Goal: Transaction & Acquisition: Purchase product/service

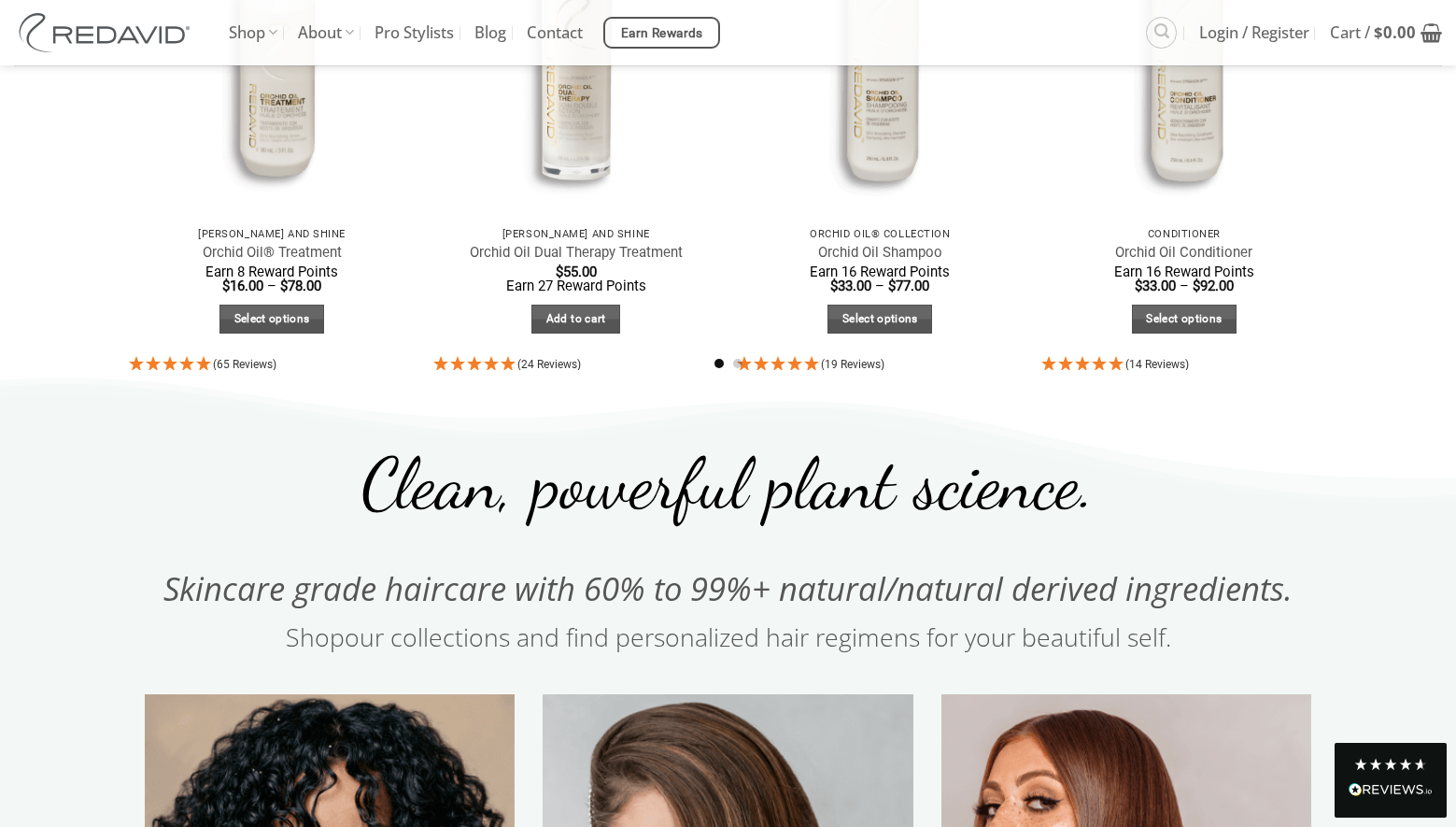
scroll to position [1040, 0]
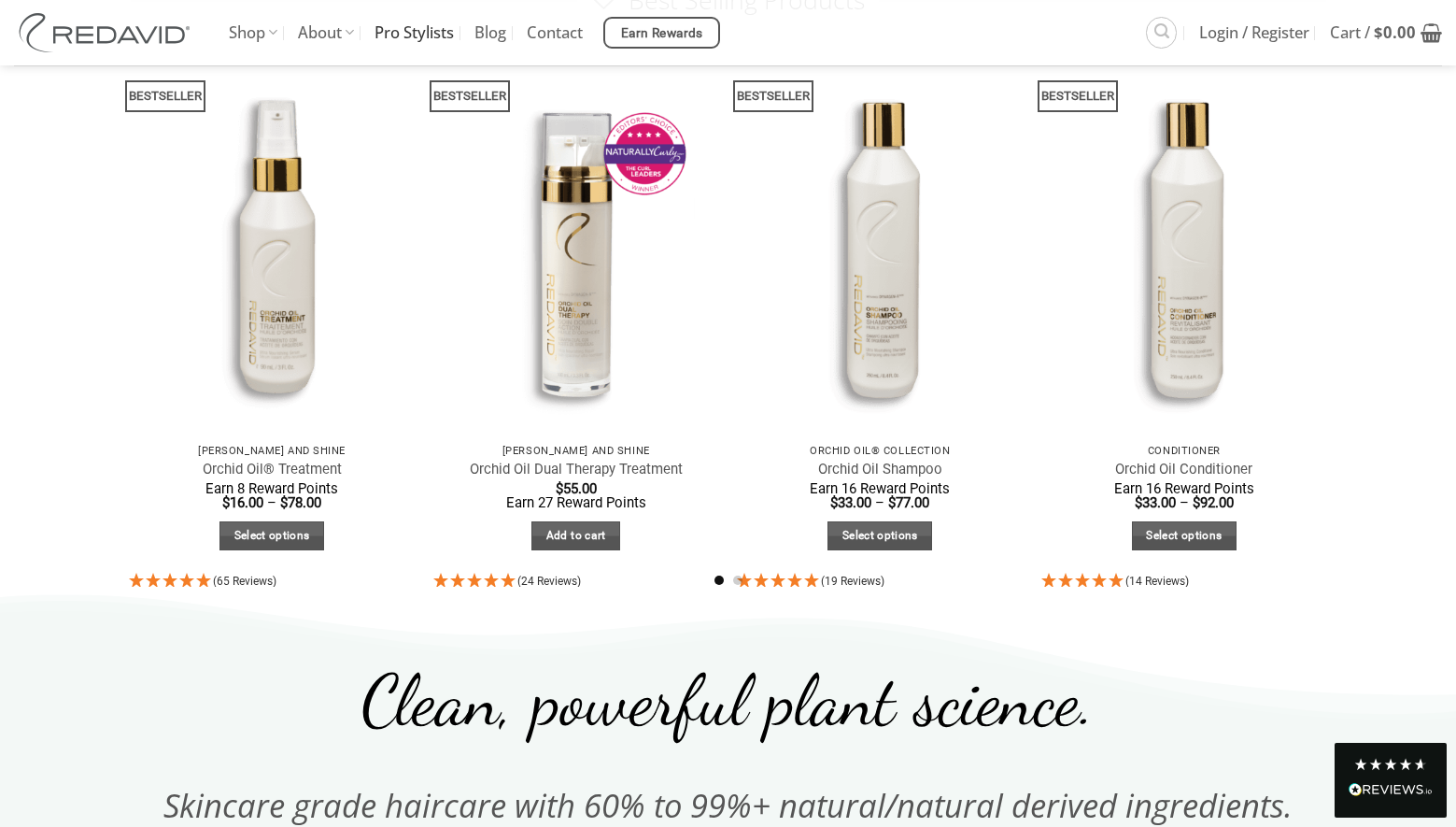
click at [430, 37] on link "Pro Stylists" at bounding box center [413, 33] width 80 height 65
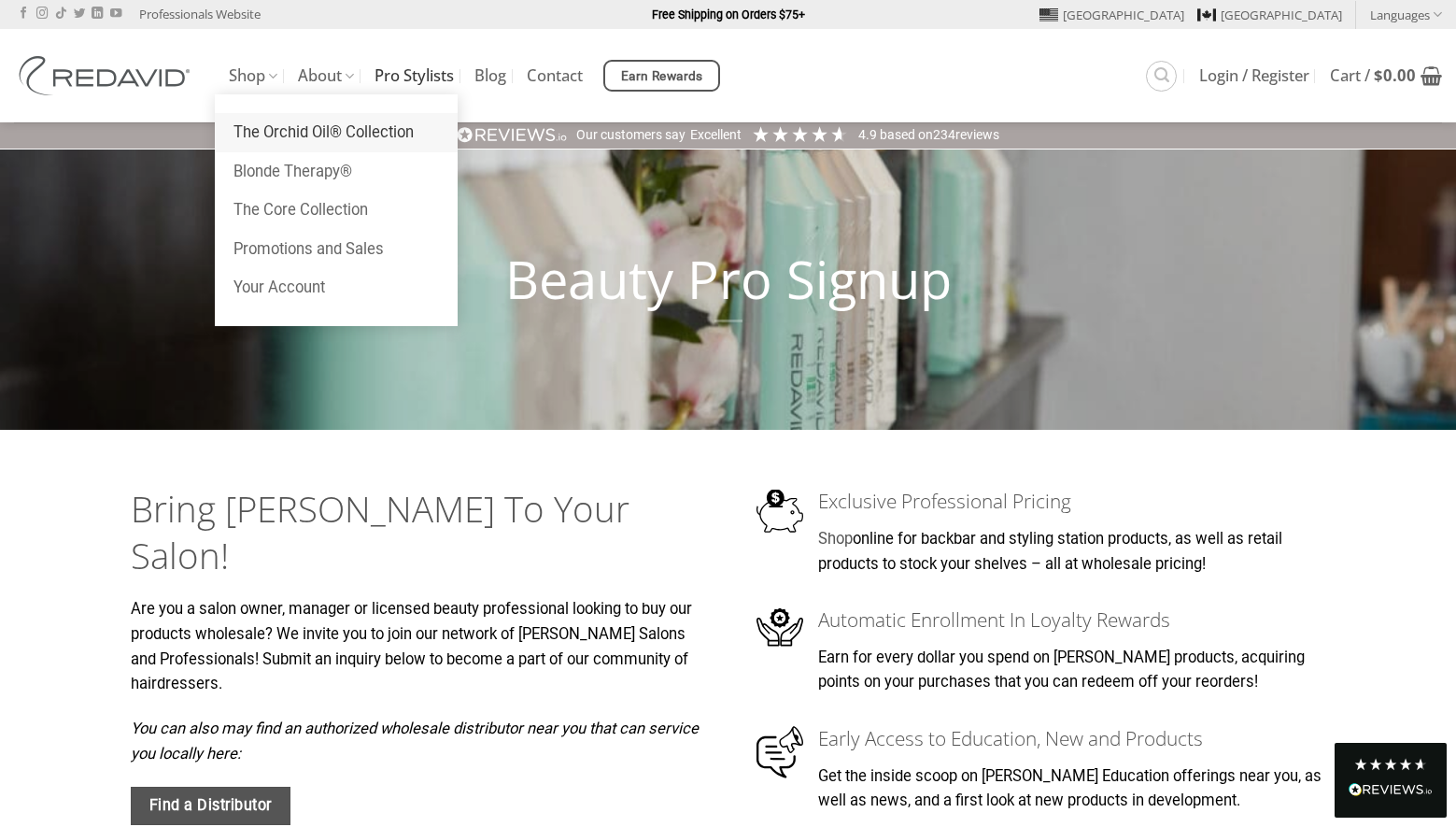
click at [254, 132] on link "The Orchid Oil® Collection" at bounding box center [336, 132] width 243 height 39
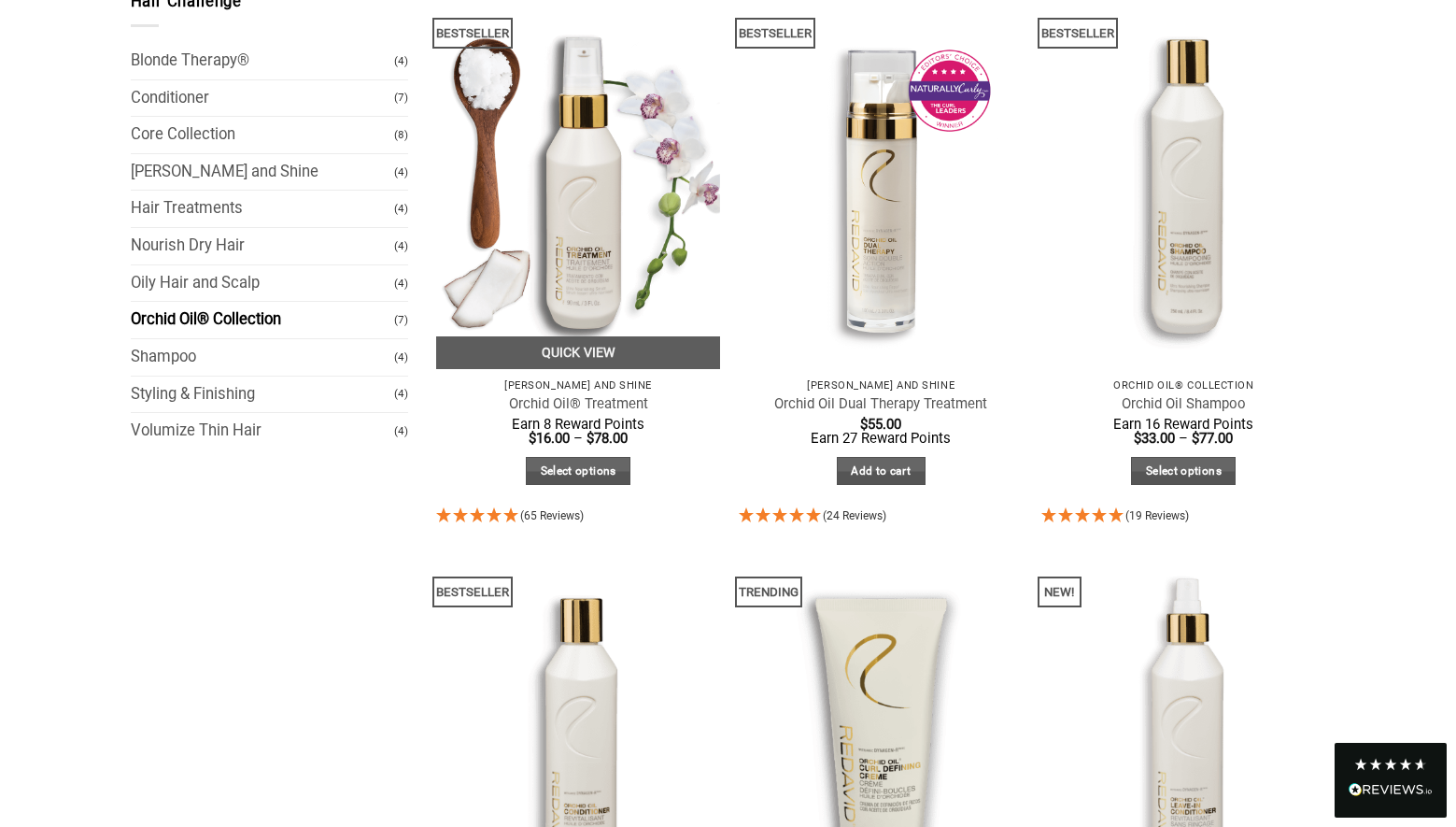
scroll to position [280, 0]
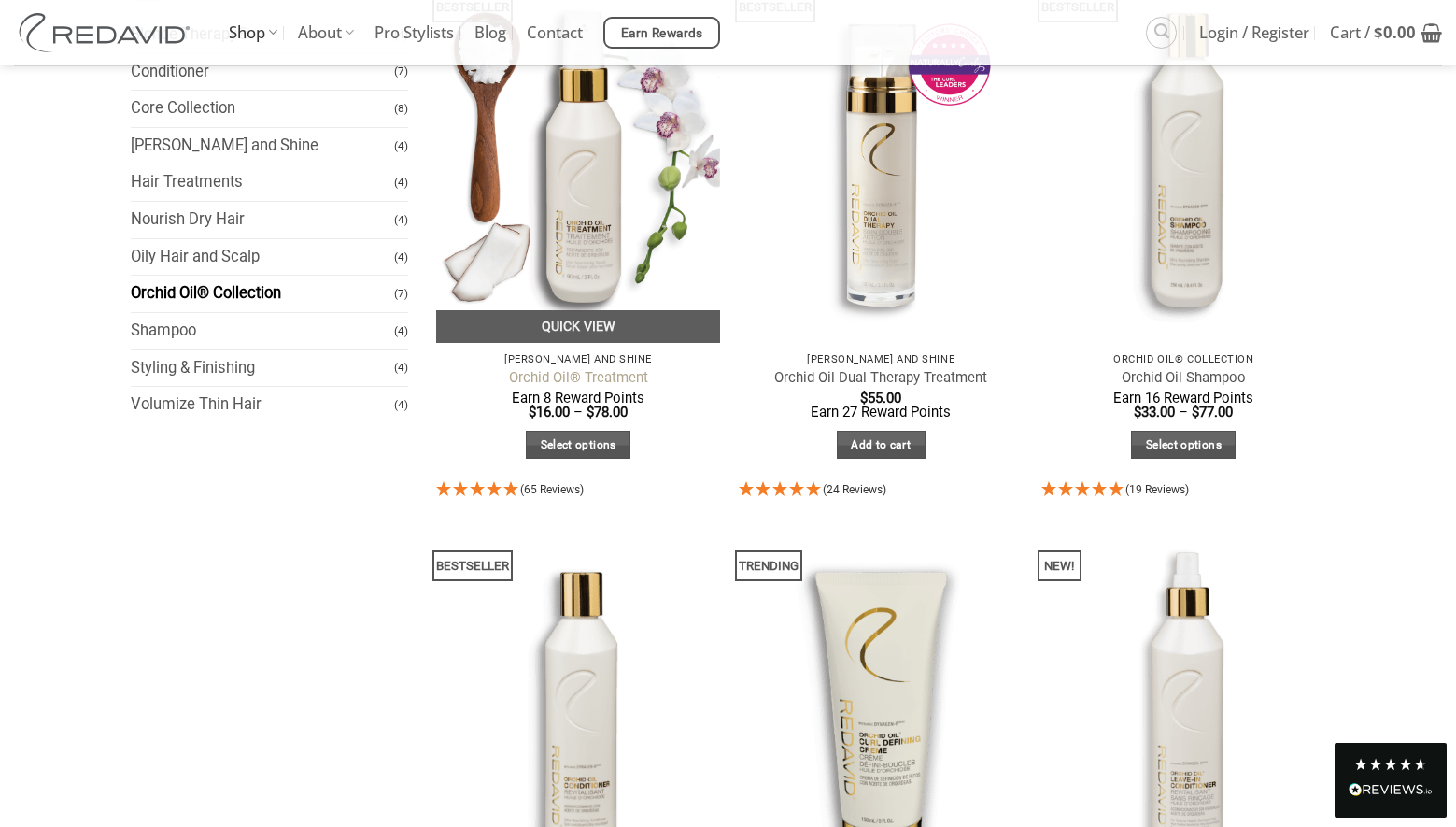
click at [621, 382] on link "Orchid Oil® Treatment" at bounding box center [578, 378] width 139 height 17
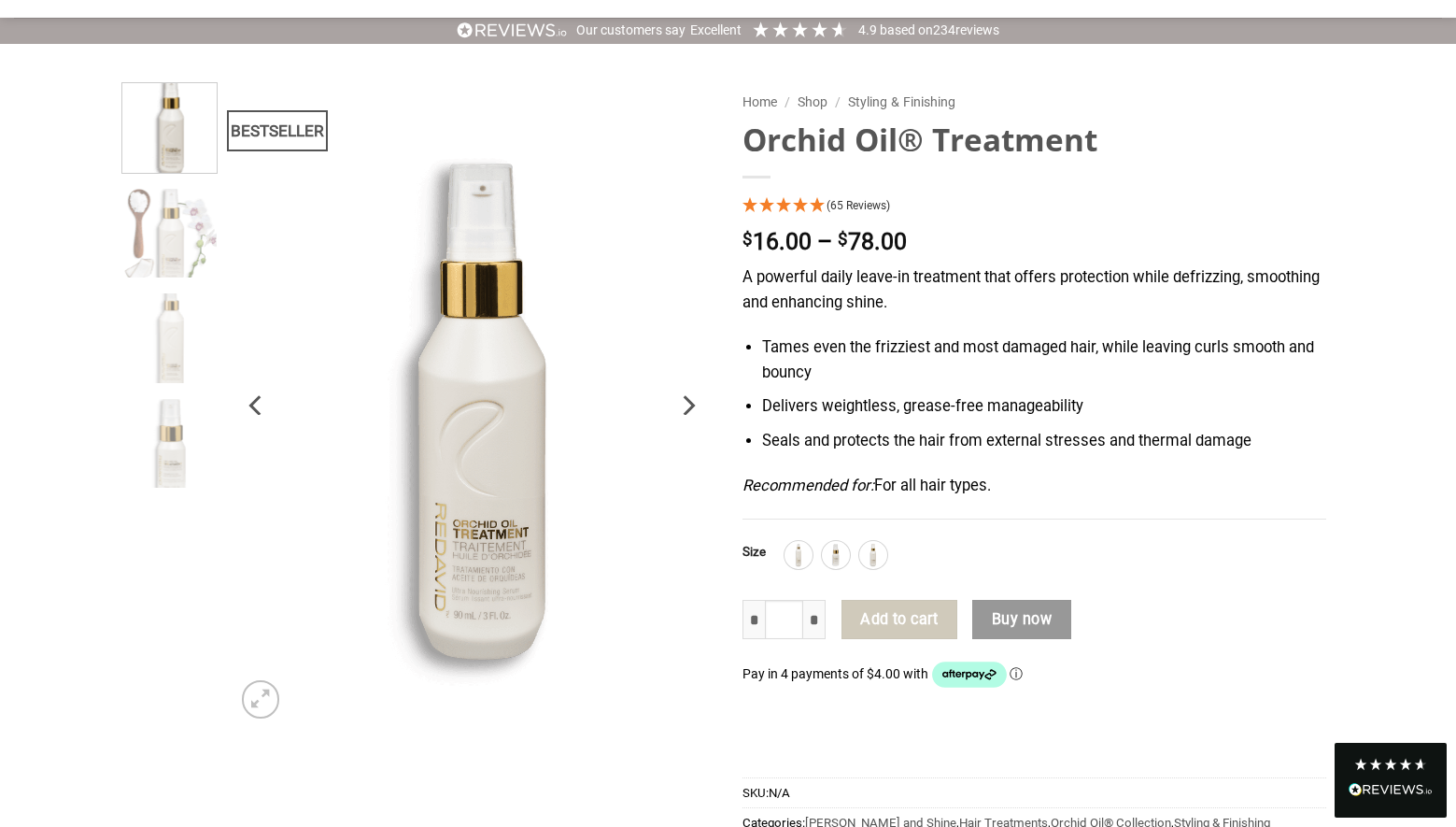
scroll to position [187, 0]
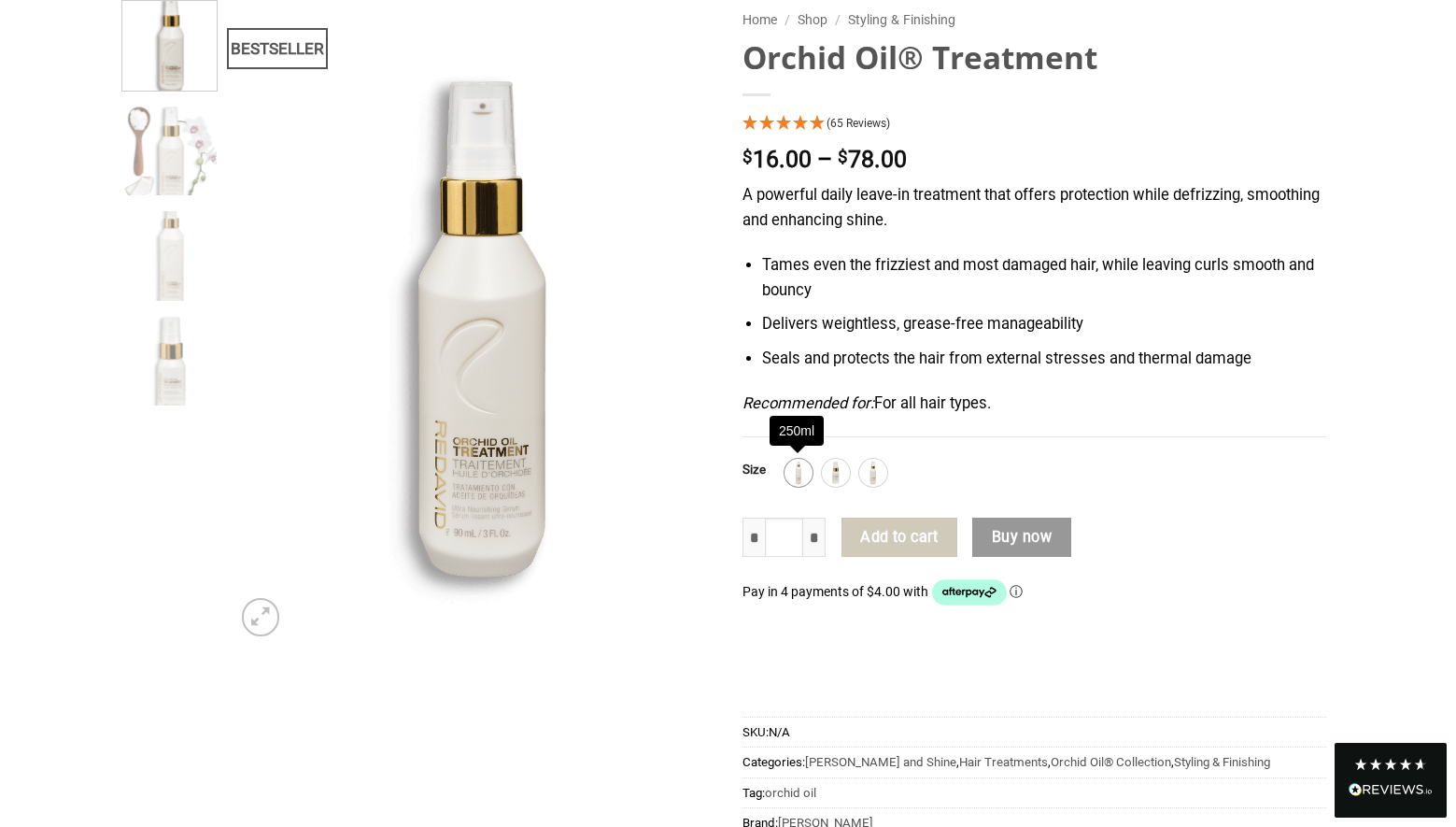
click at [790, 475] on img at bounding box center [798, 472] width 24 height 24
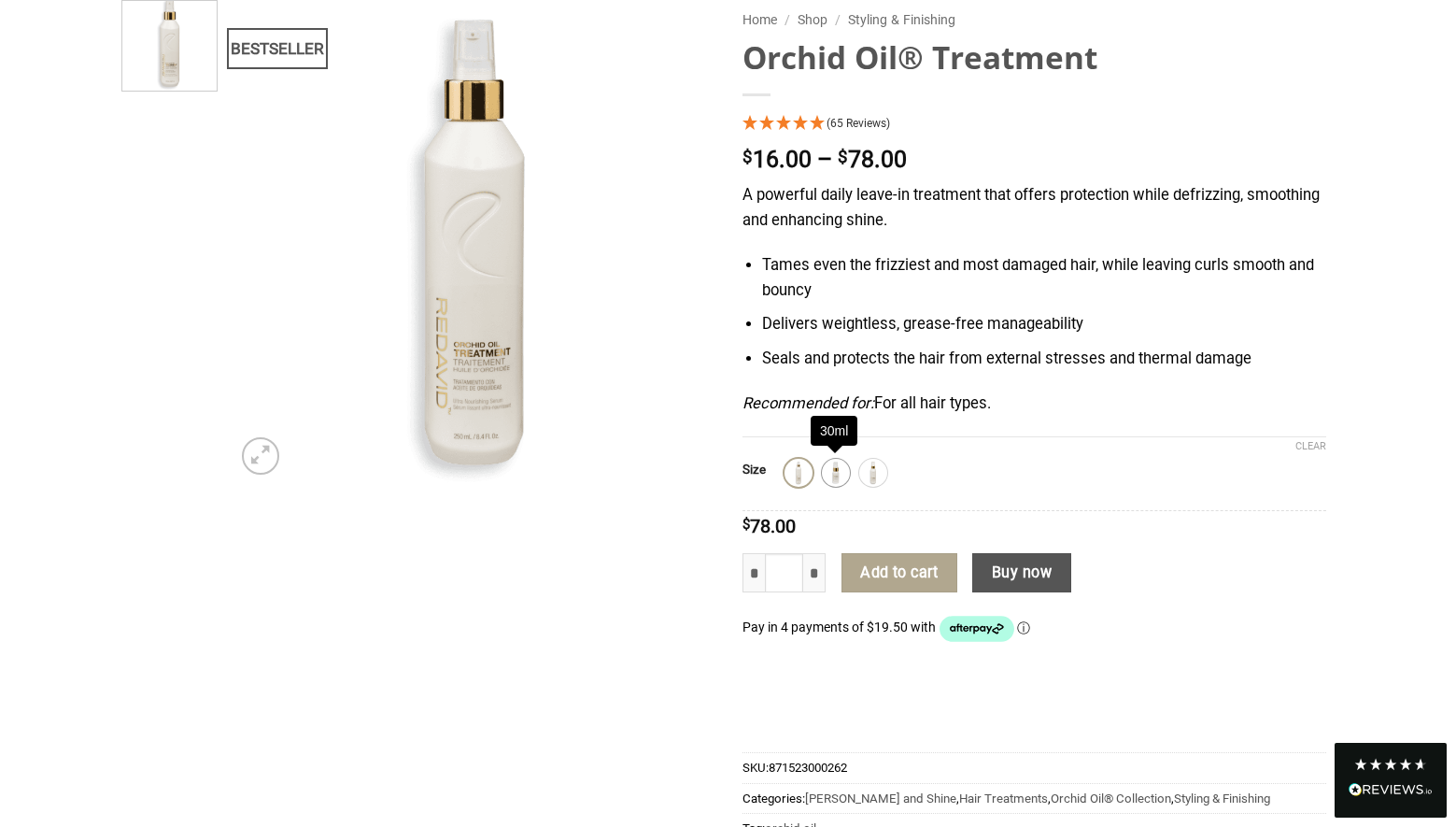
click at [828, 477] on img at bounding box center [835, 472] width 24 height 24
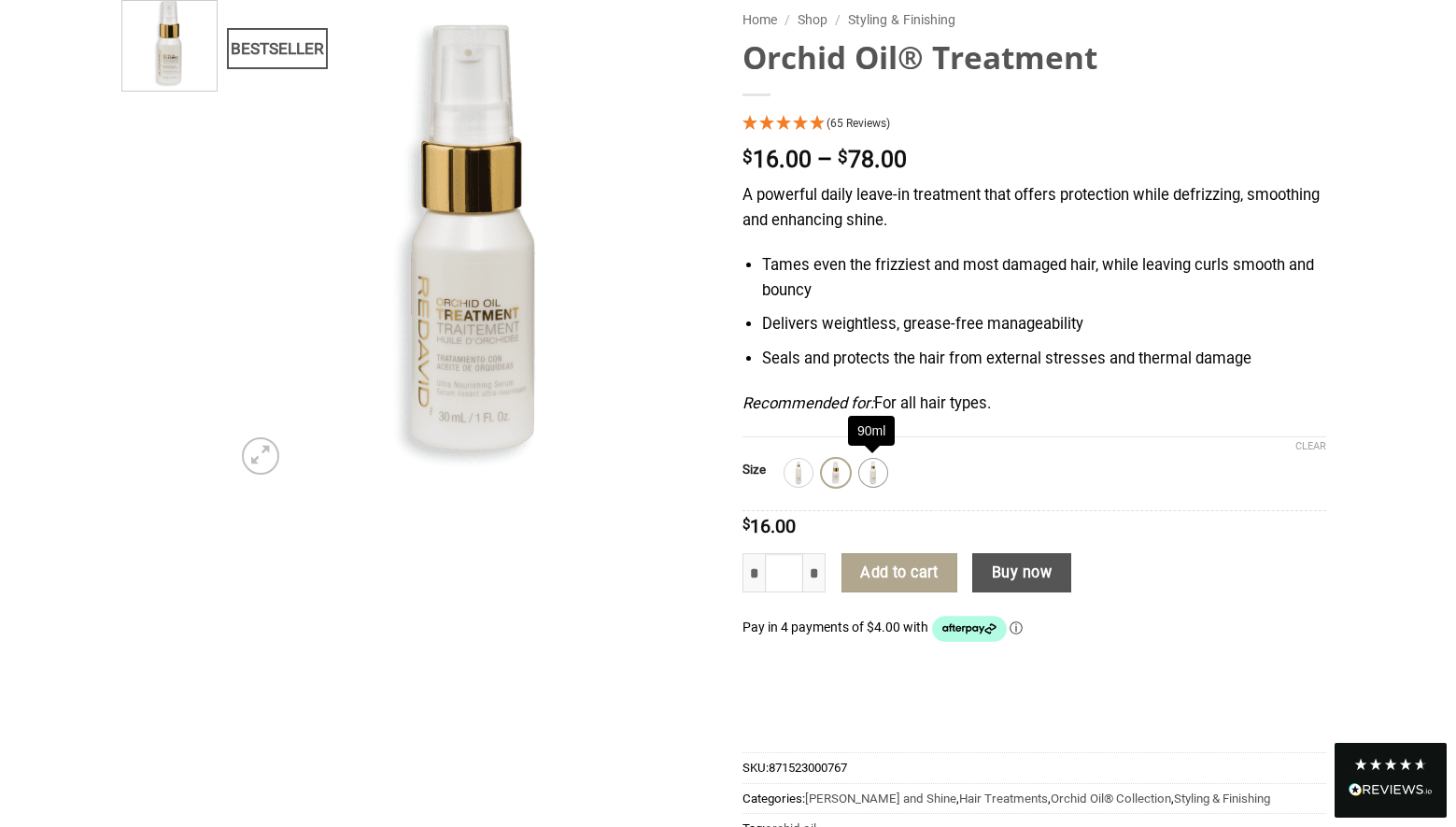
click at [878, 473] on img at bounding box center [873, 472] width 24 height 24
